Goal: Navigation & Orientation: Go to known website

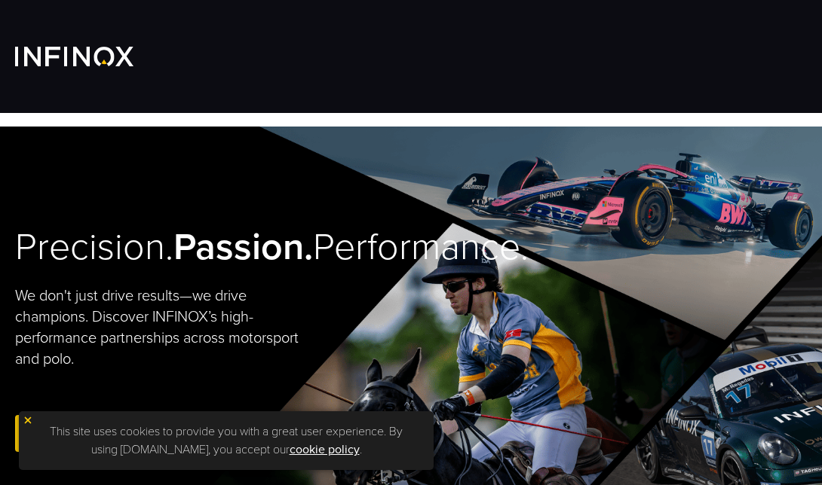
click at [0, 0] on img at bounding box center [0, 0] width 0 height 0
drag, startPoint x: 0, startPoint y: 0, endPoint x: 754, endPoint y: 21, distance: 754.1
click at [0, 0] on img at bounding box center [0, 0] width 0 height 0
click at [0, 0] on link "Français" at bounding box center [0, 0] width 0 height 0
